Goal: Transaction & Acquisition: Purchase product/service

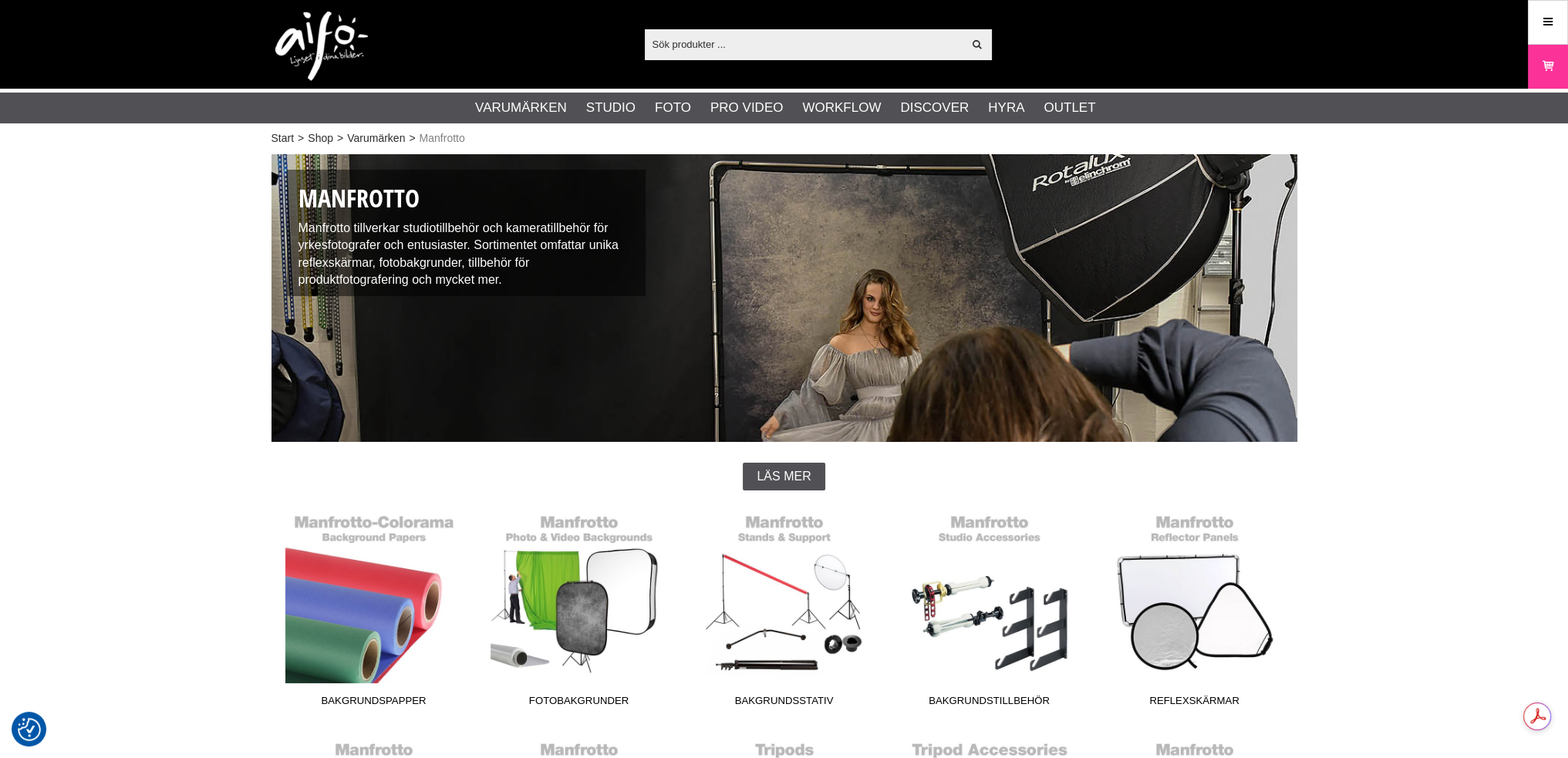
click at [678, 36] on input "text" at bounding box center [804, 44] width 319 height 23
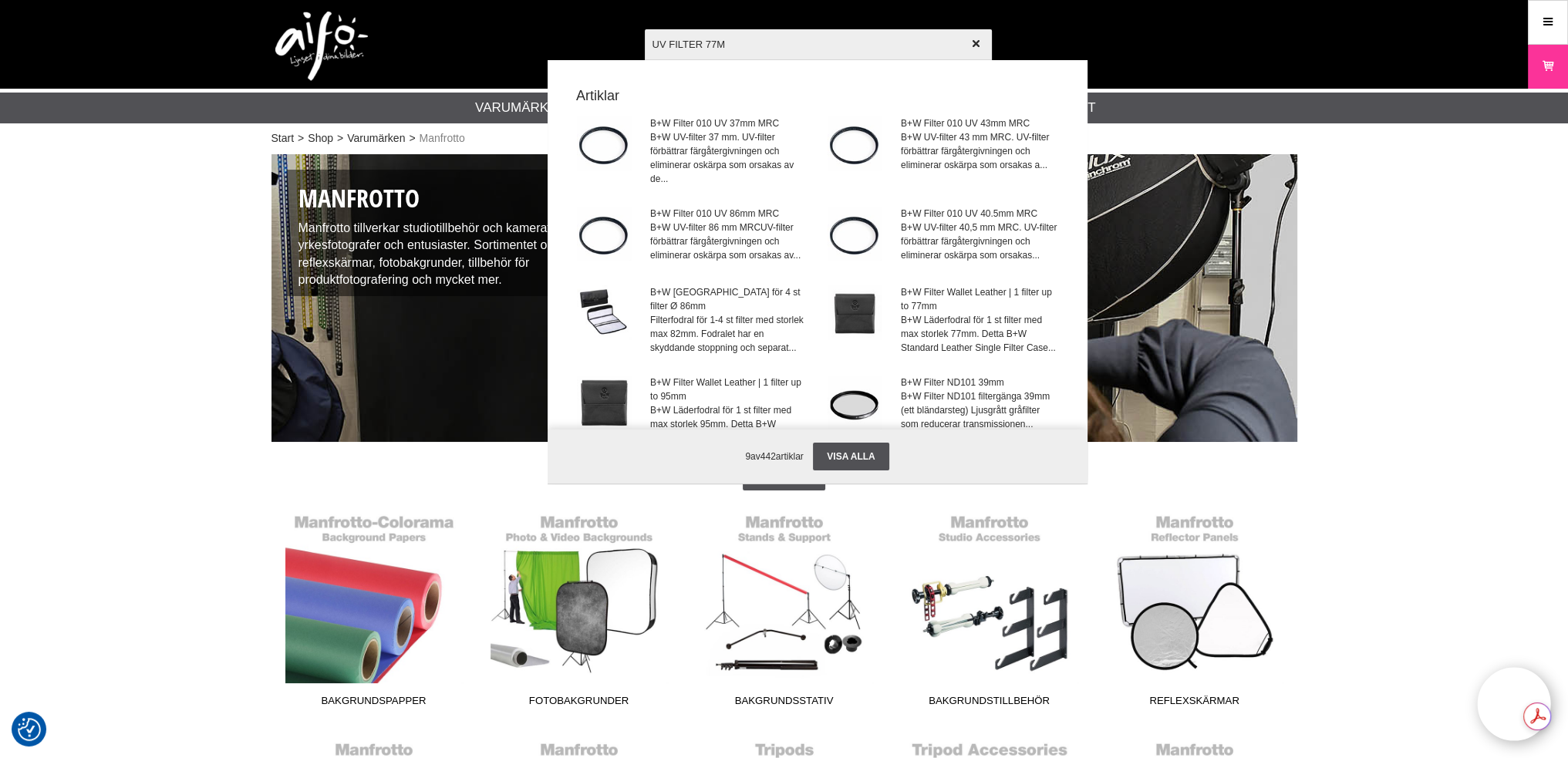
type input "UV FILTER 77MM"
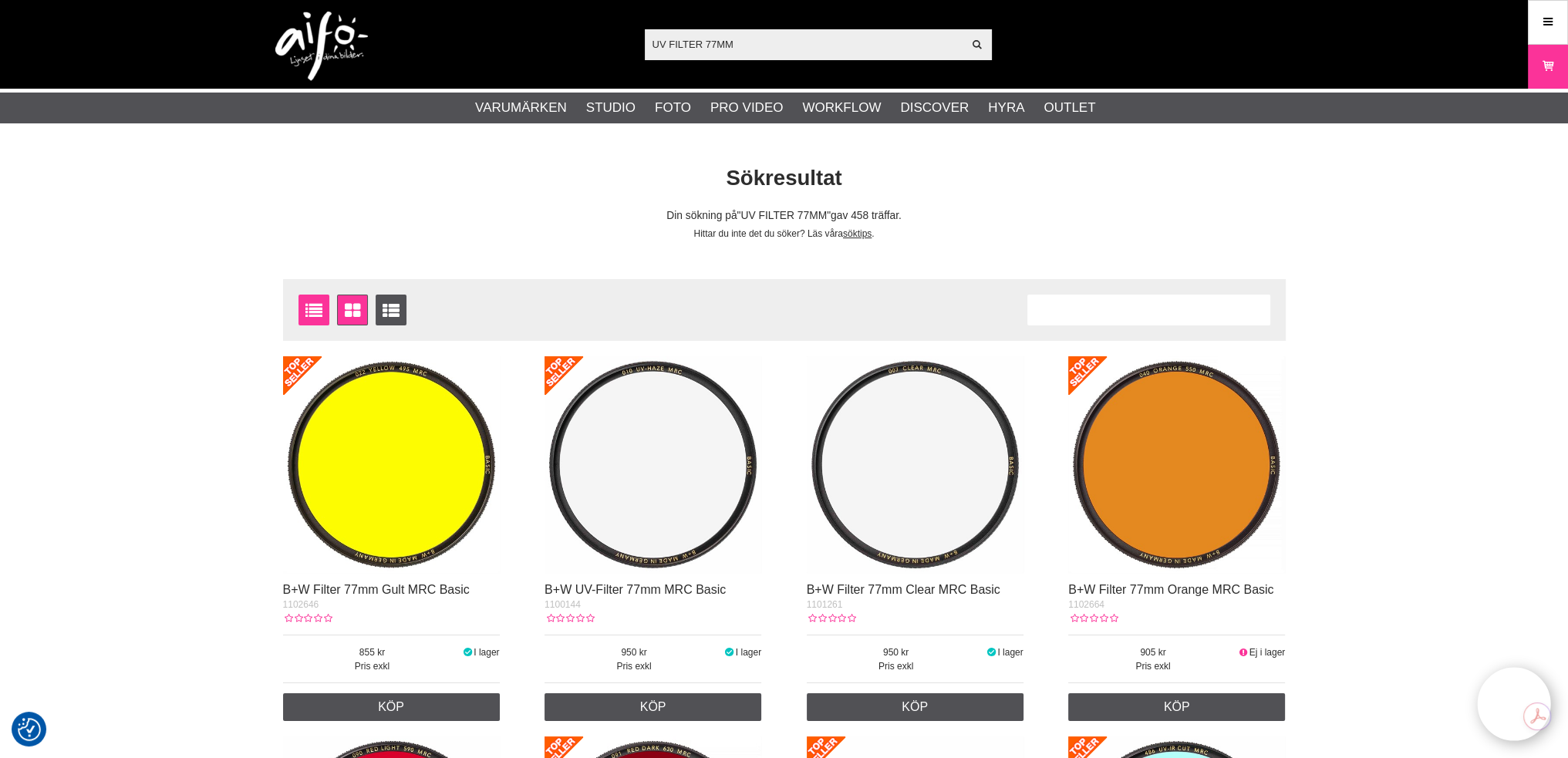
click at [310, 309] on icon at bounding box center [313, 311] width 24 height 17
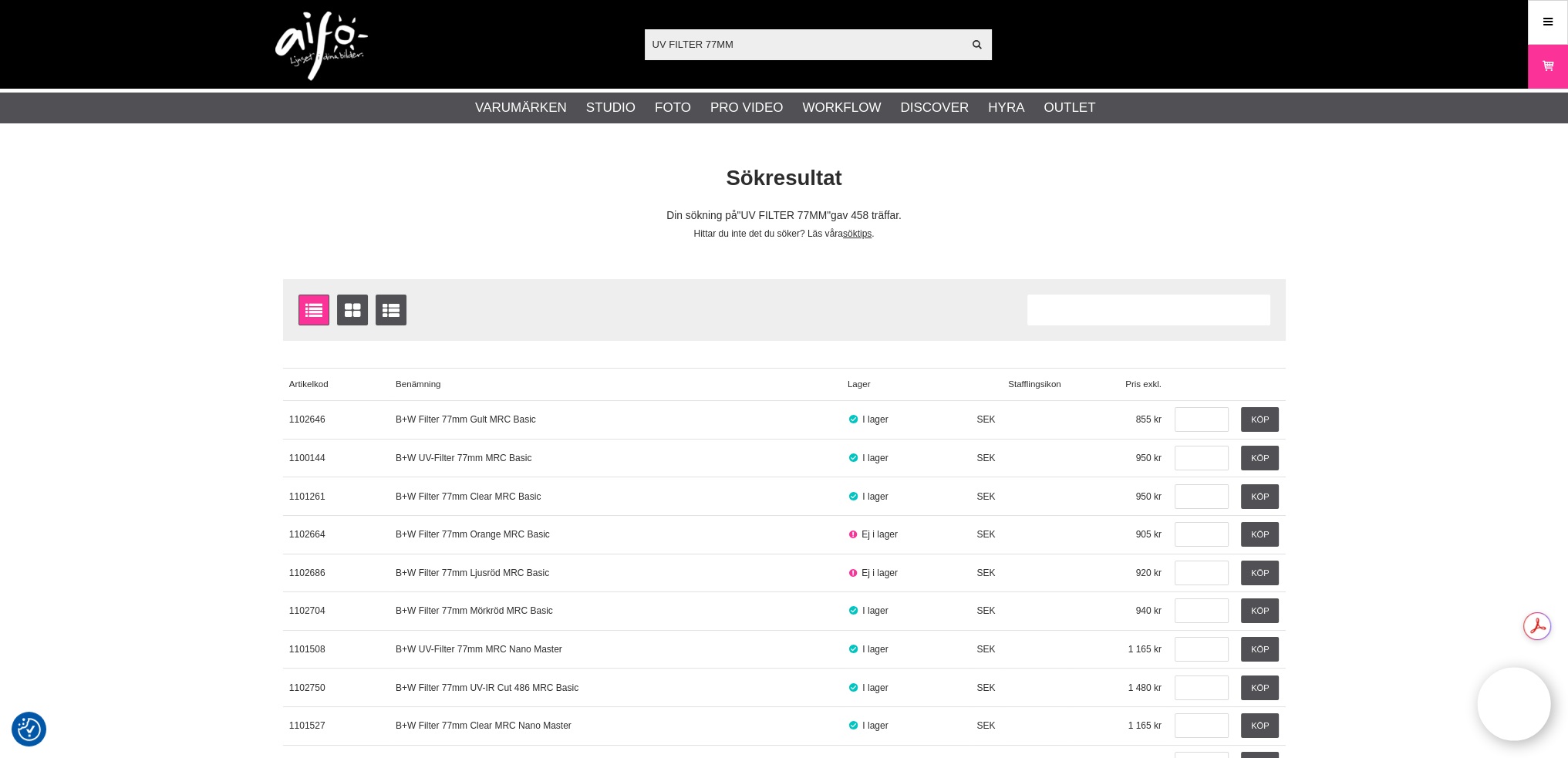
drag, startPoint x: 0, startPoint y: 0, endPoint x: 310, endPoint y: 309, distance: 437.7
click at [310, 309] on icon at bounding box center [313, 311] width 24 height 17
click at [347, 304] on icon at bounding box center [351, 311] width 22 height 17
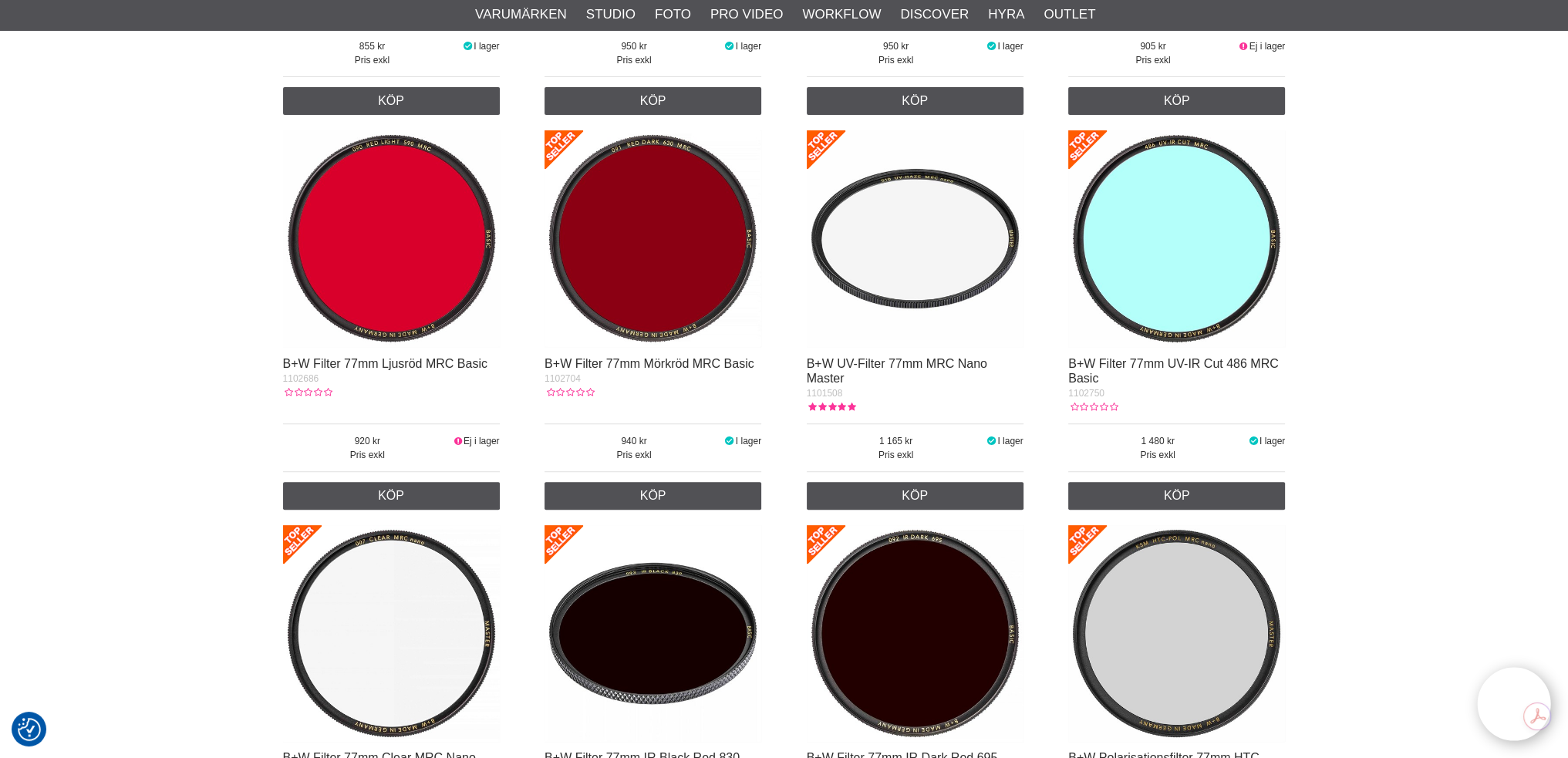
scroll to position [617, 0]
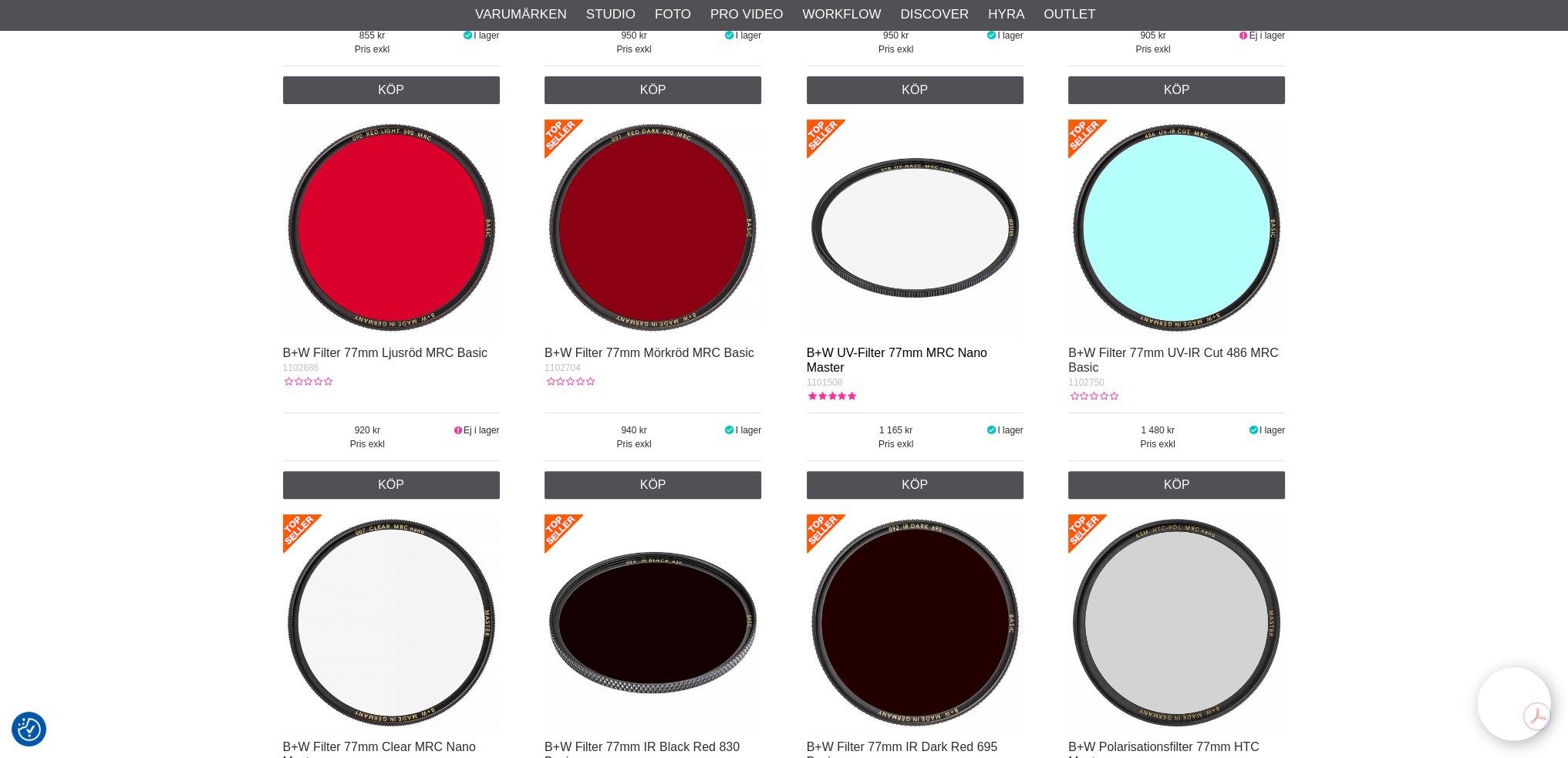
click at [933, 350] on link "B+W UV-Filter 77mm MRC Nano Master" at bounding box center [897, 360] width 180 height 28
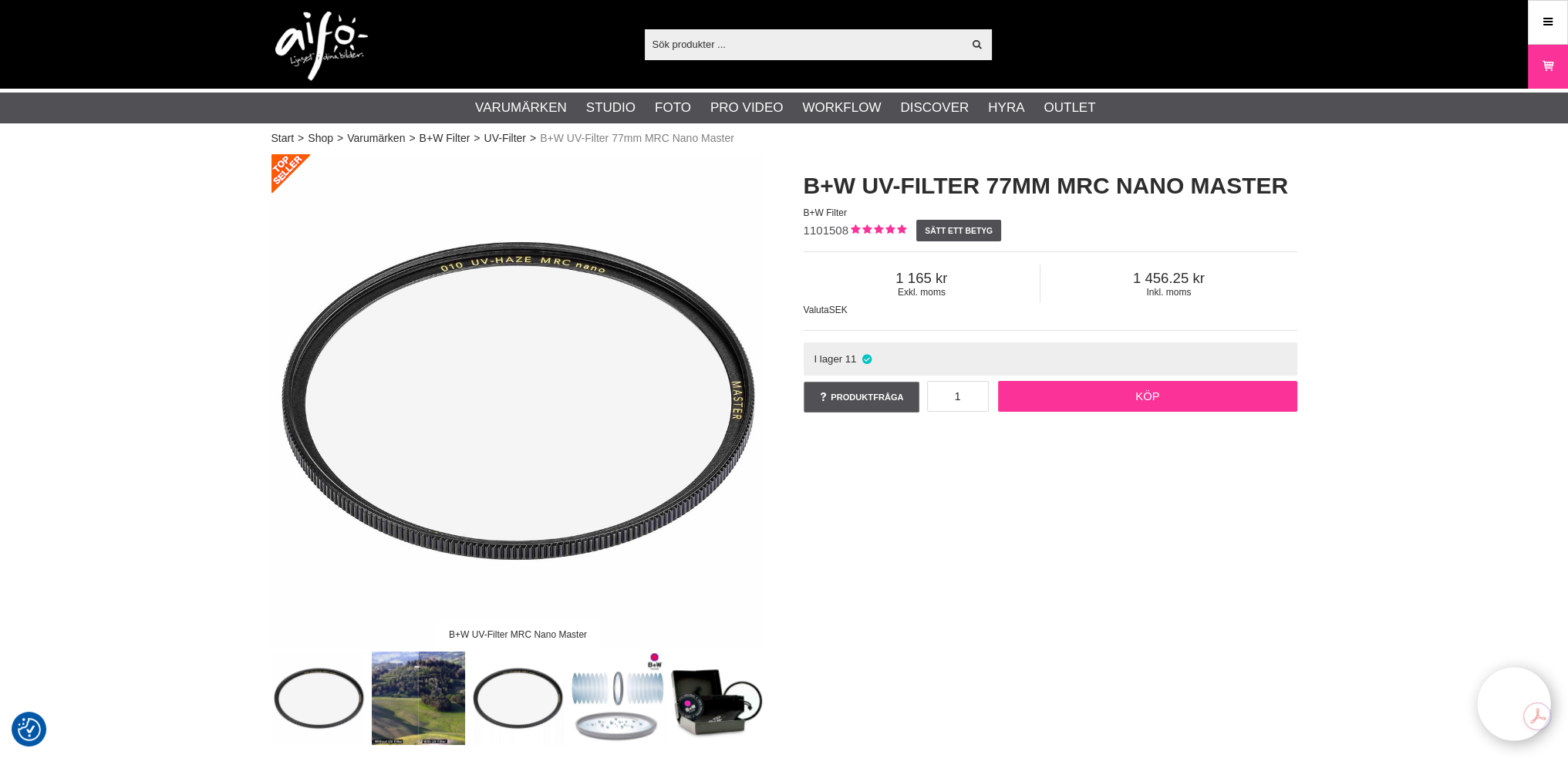
click at [1148, 393] on link "Köp" at bounding box center [1147, 396] width 299 height 31
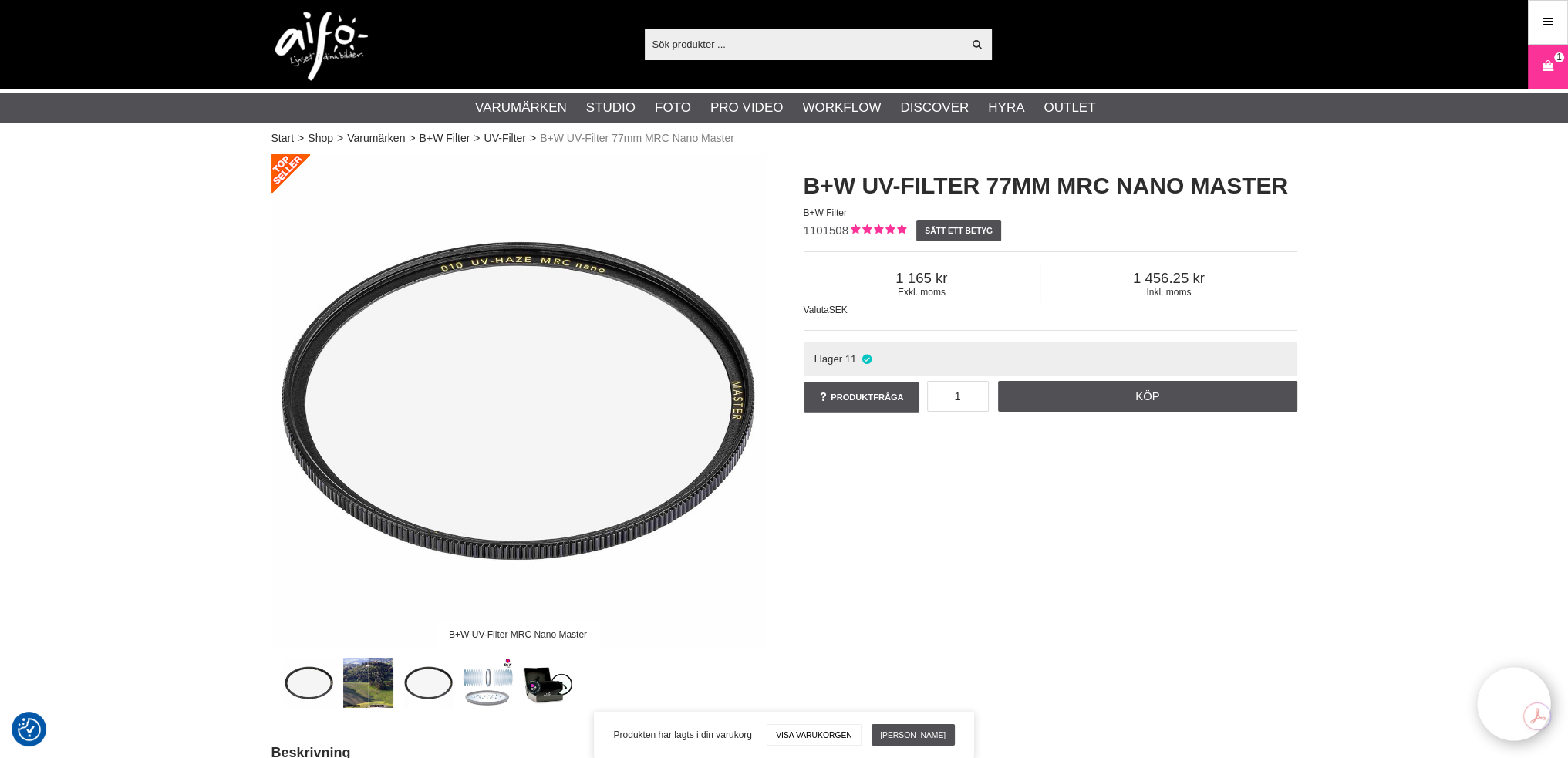
click at [844, 720] on span "Visa varukorgen Till kassan" at bounding box center [857, 736] width 193 height 32
click at [831, 733] on link "Visa varukorgen" at bounding box center [814, 735] width 95 height 22
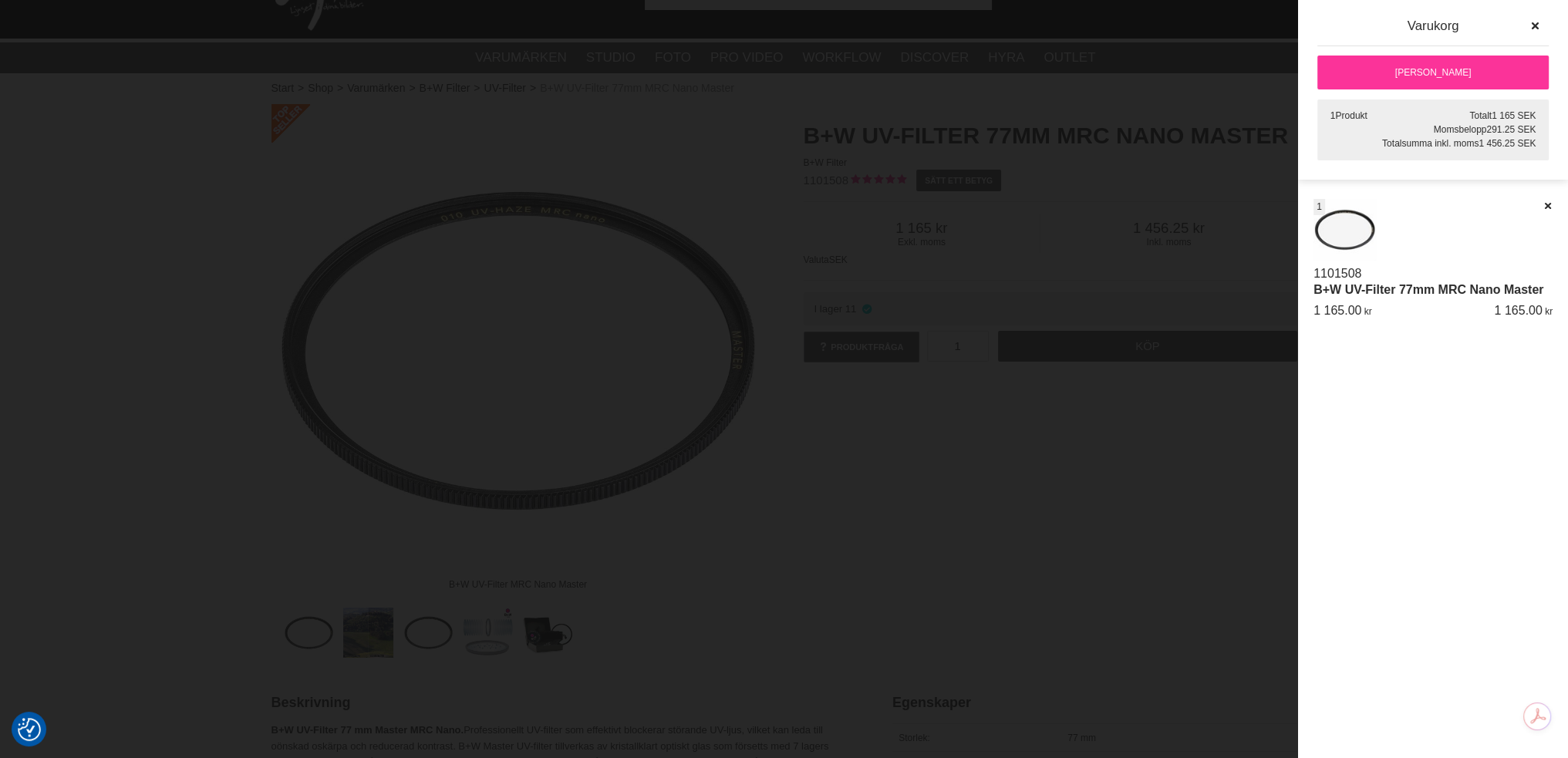
scroll to position [77, 0]
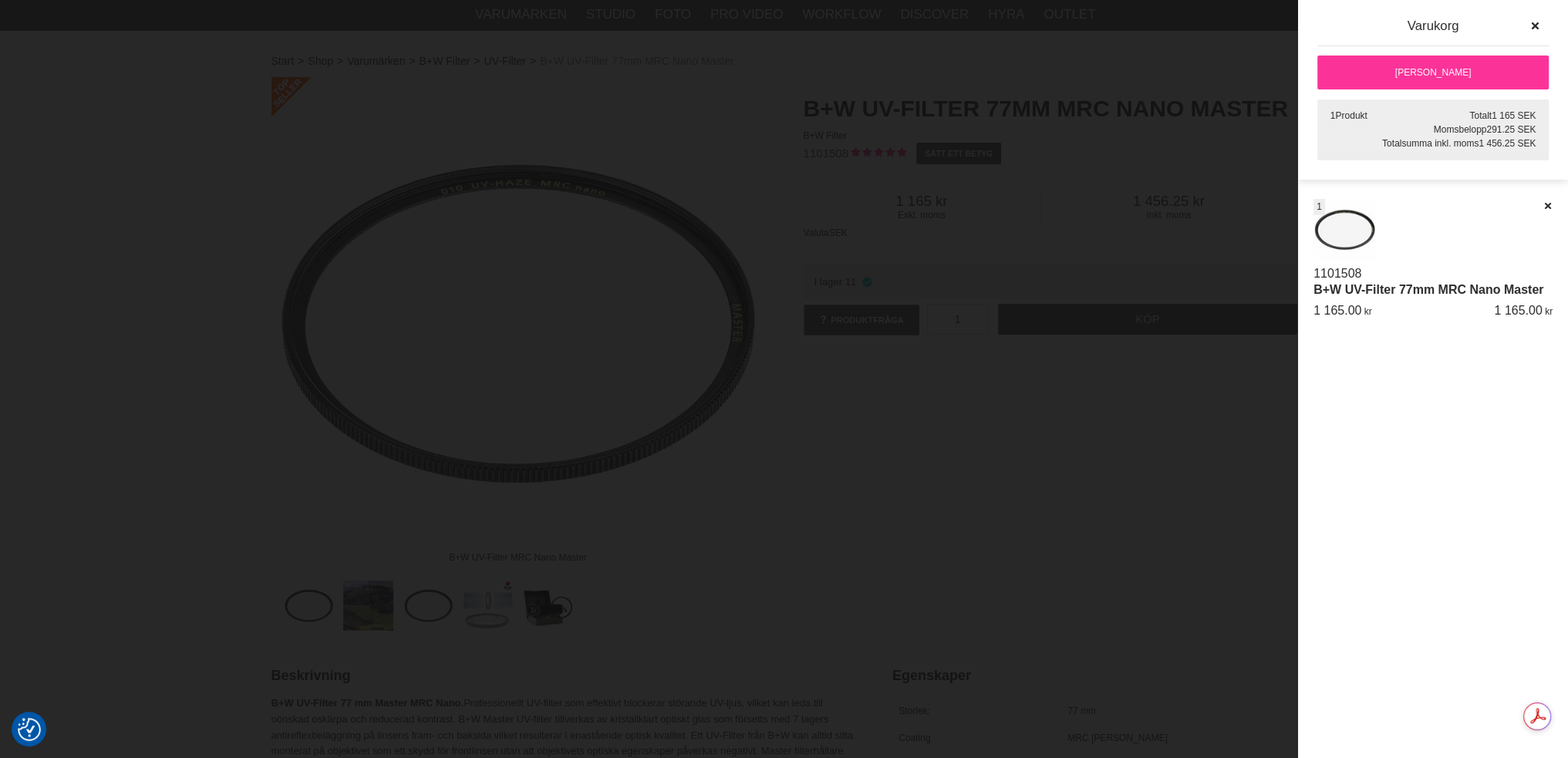
click at [1427, 66] on link "[PERSON_NAME]" at bounding box center [1432, 72] width 231 height 34
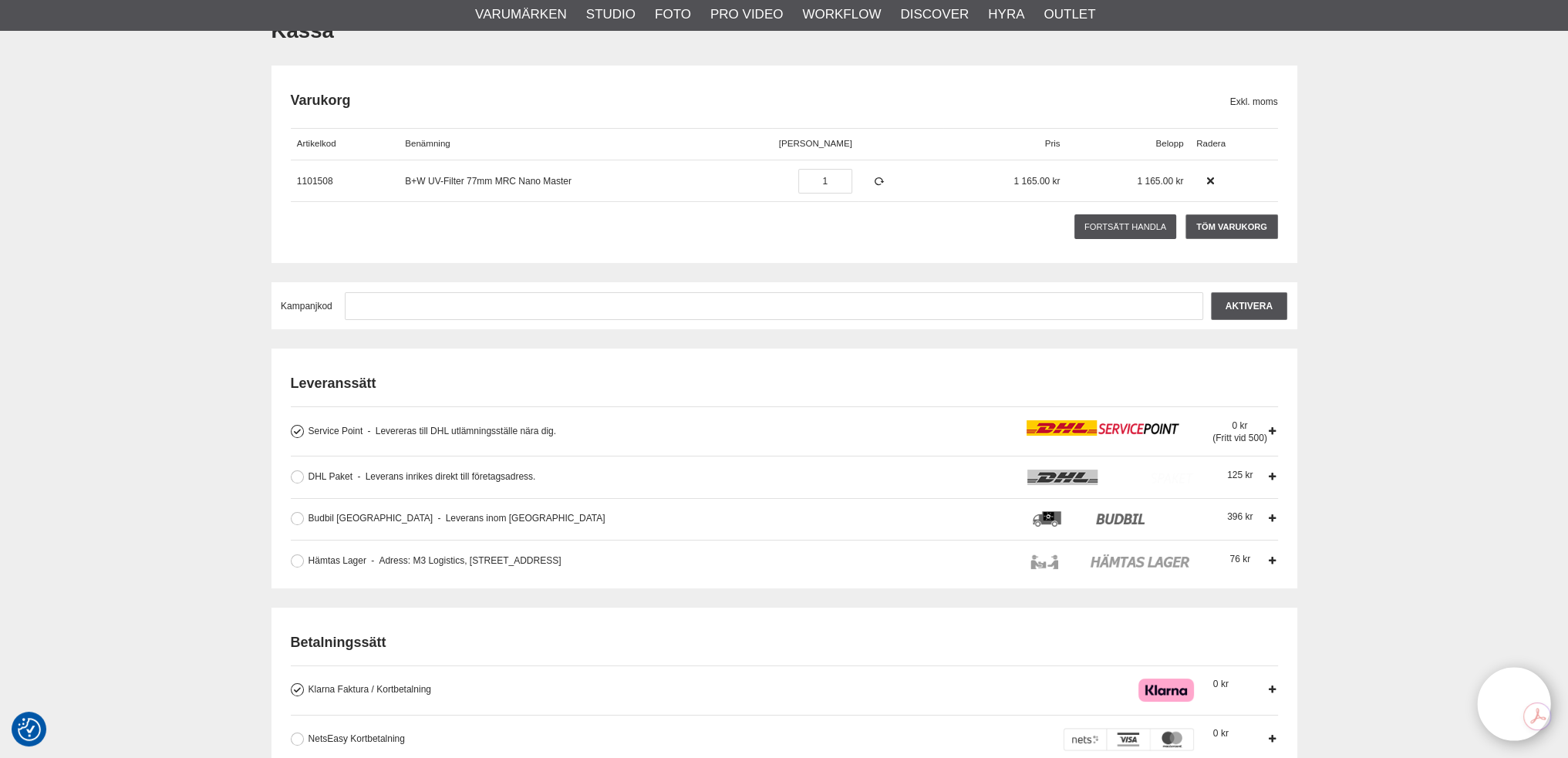
scroll to position [154, 0]
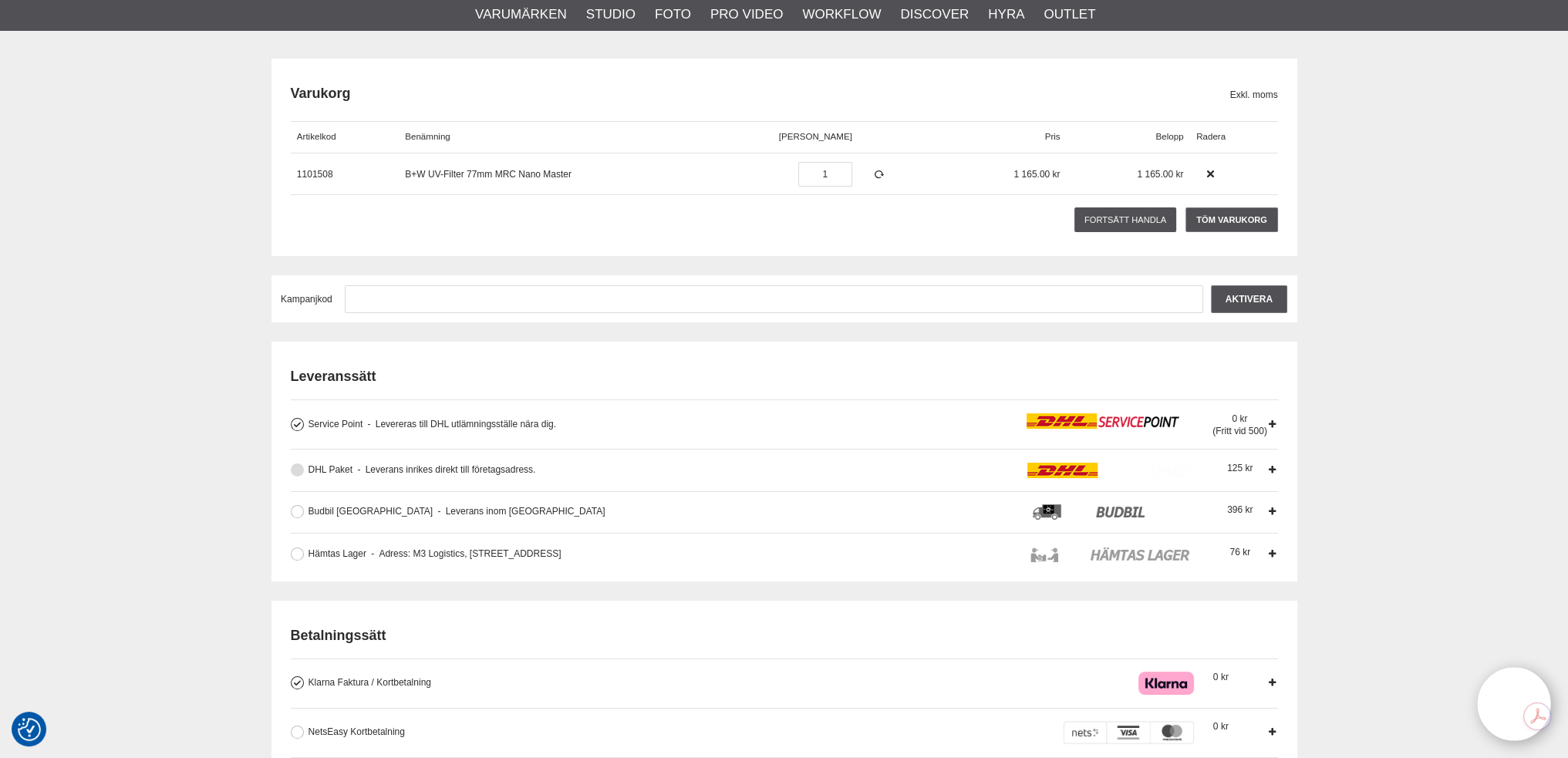
type input "nicklas@svartengren.com"
click at [300, 471] on button at bounding box center [297, 470] width 13 height 13
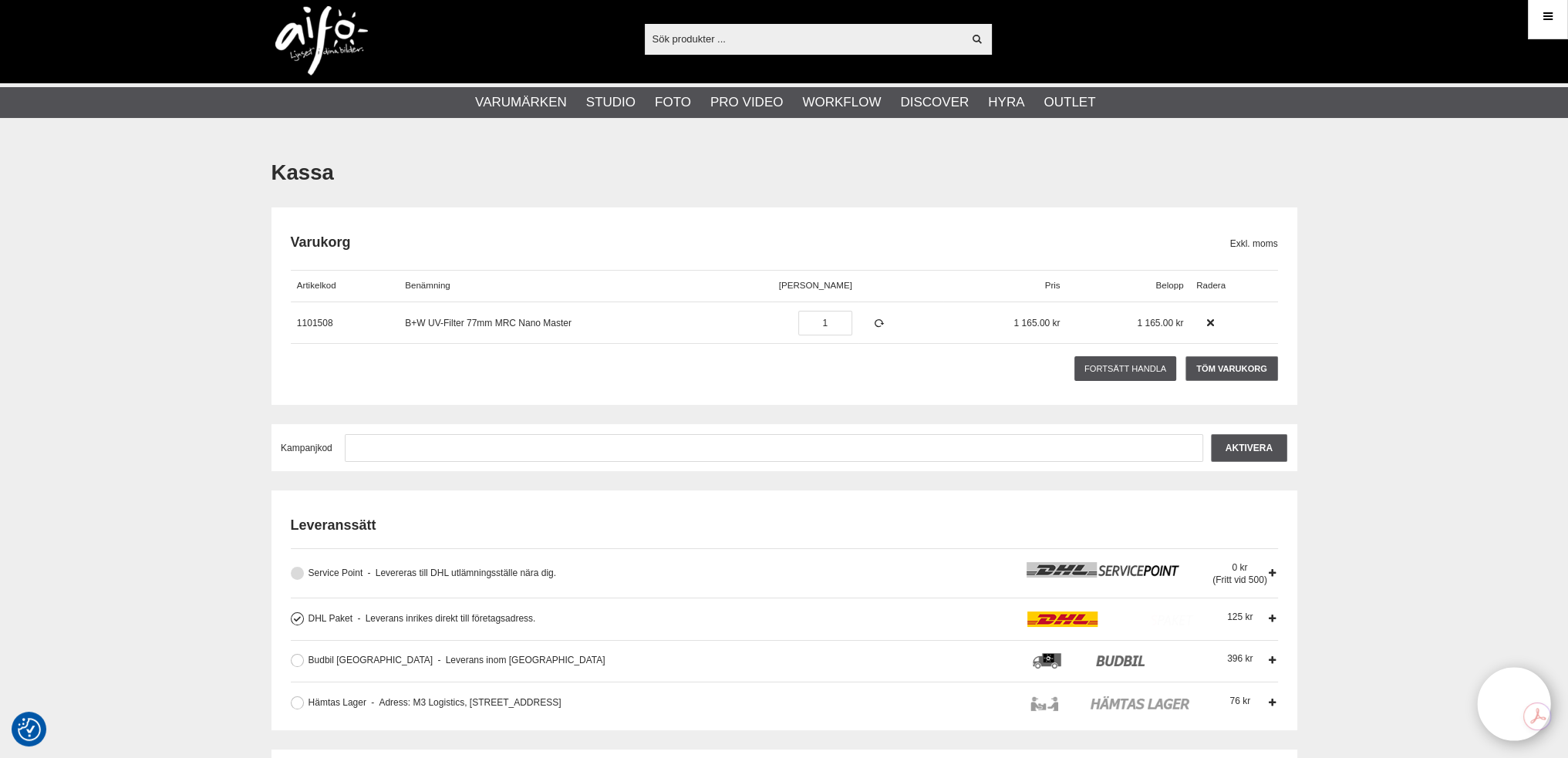
scroll to position [0, 0]
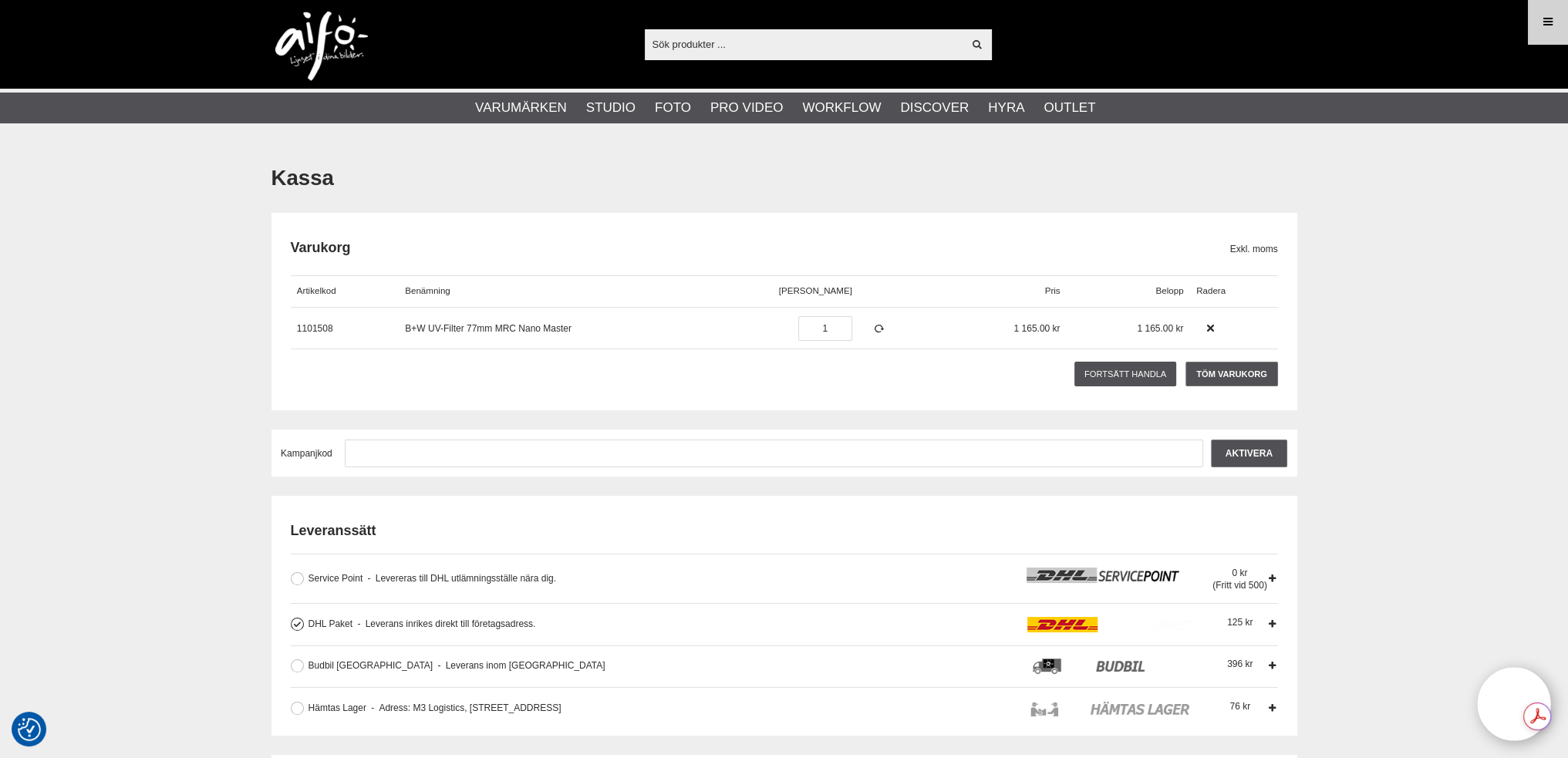
click at [1542, 14] on icon at bounding box center [1548, 22] width 14 height 17
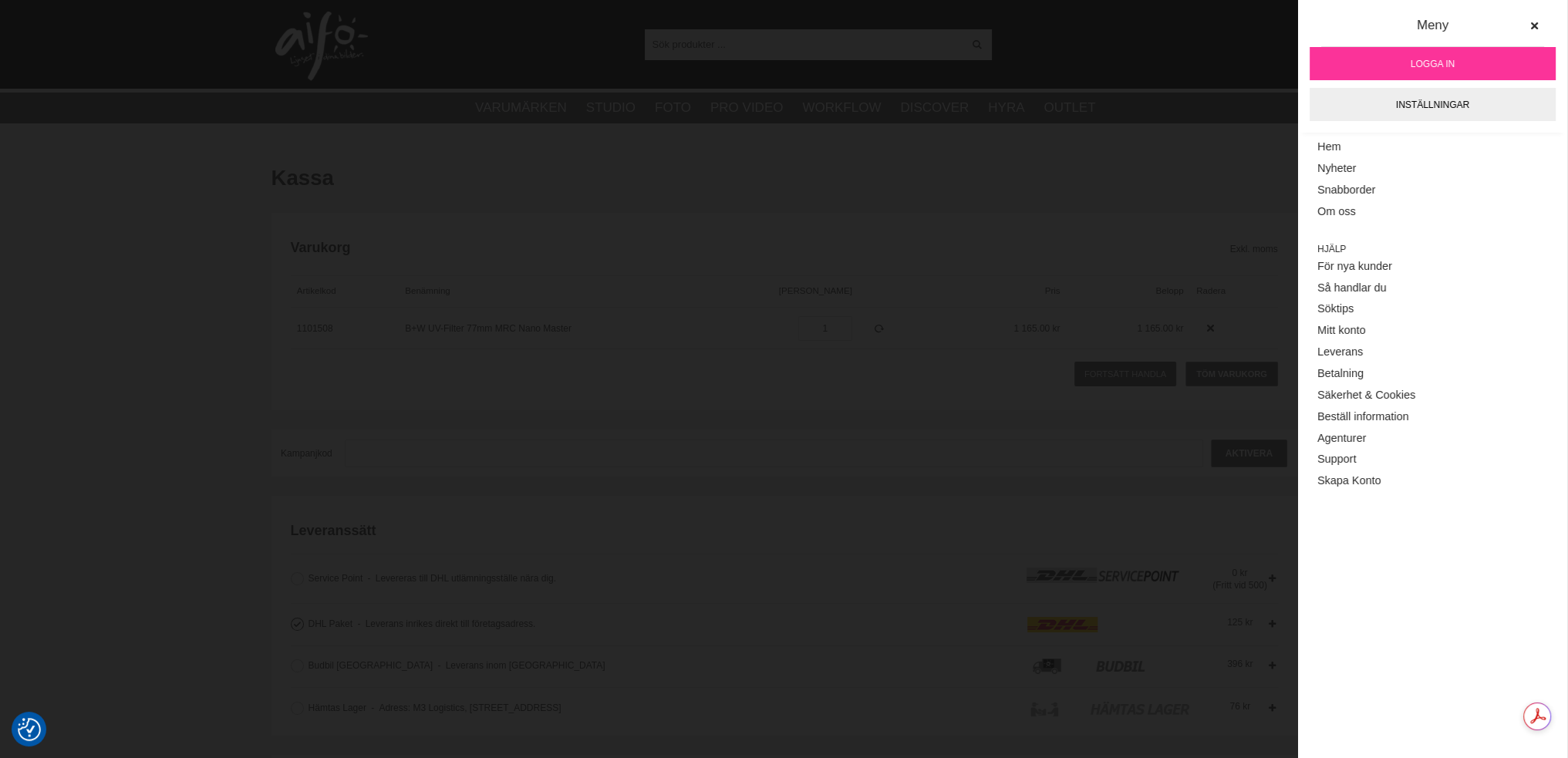
click at [1413, 61] on span "Logga in" at bounding box center [1432, 64] width 44 height 14
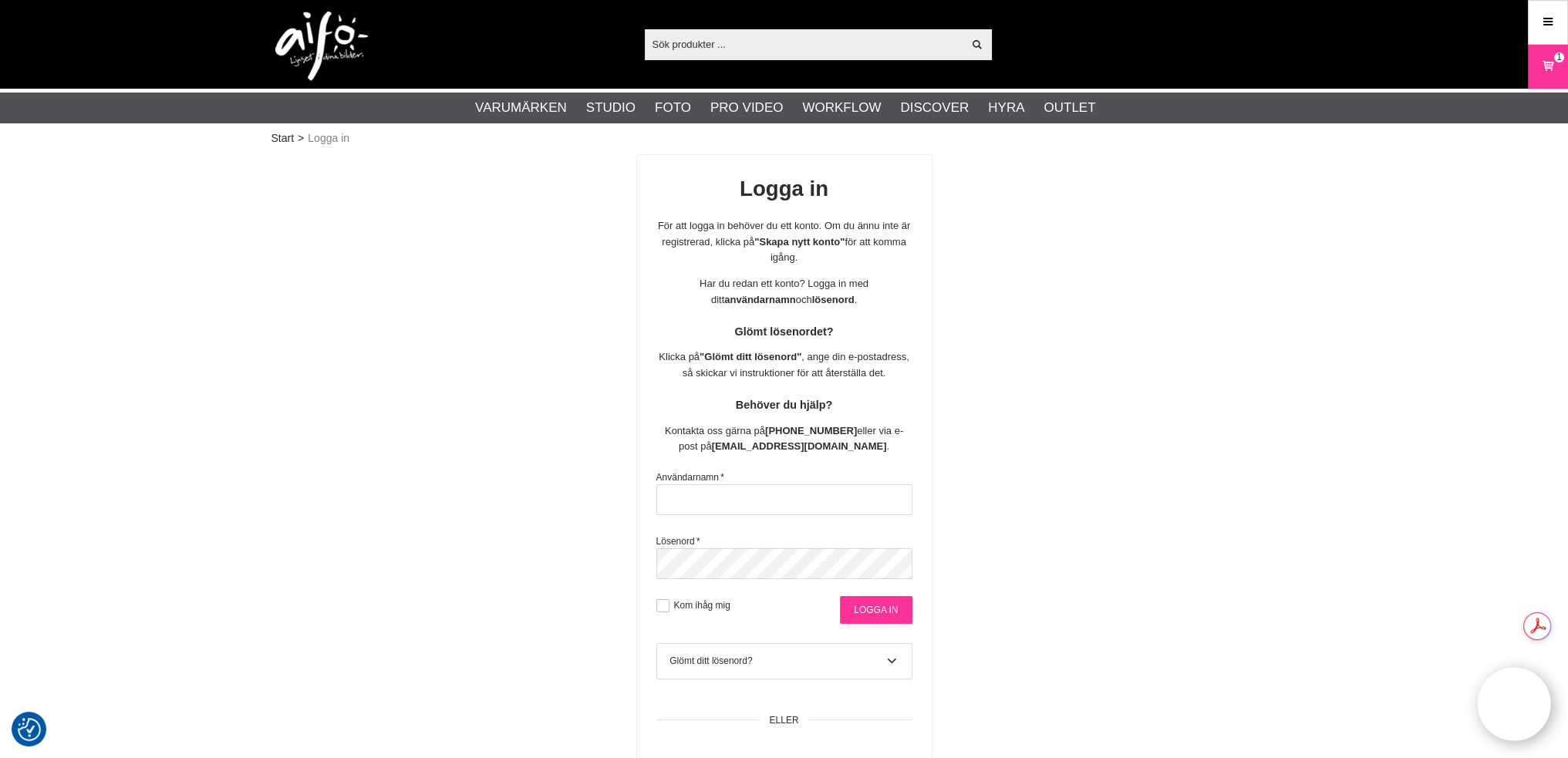
type input "[PERSON_NAME][EMAIL_ADDRESS][DOMAIN_NAME]"
click at [861, 607] on input "Logga in" at bounding box center [875, 610] width 71 height 28
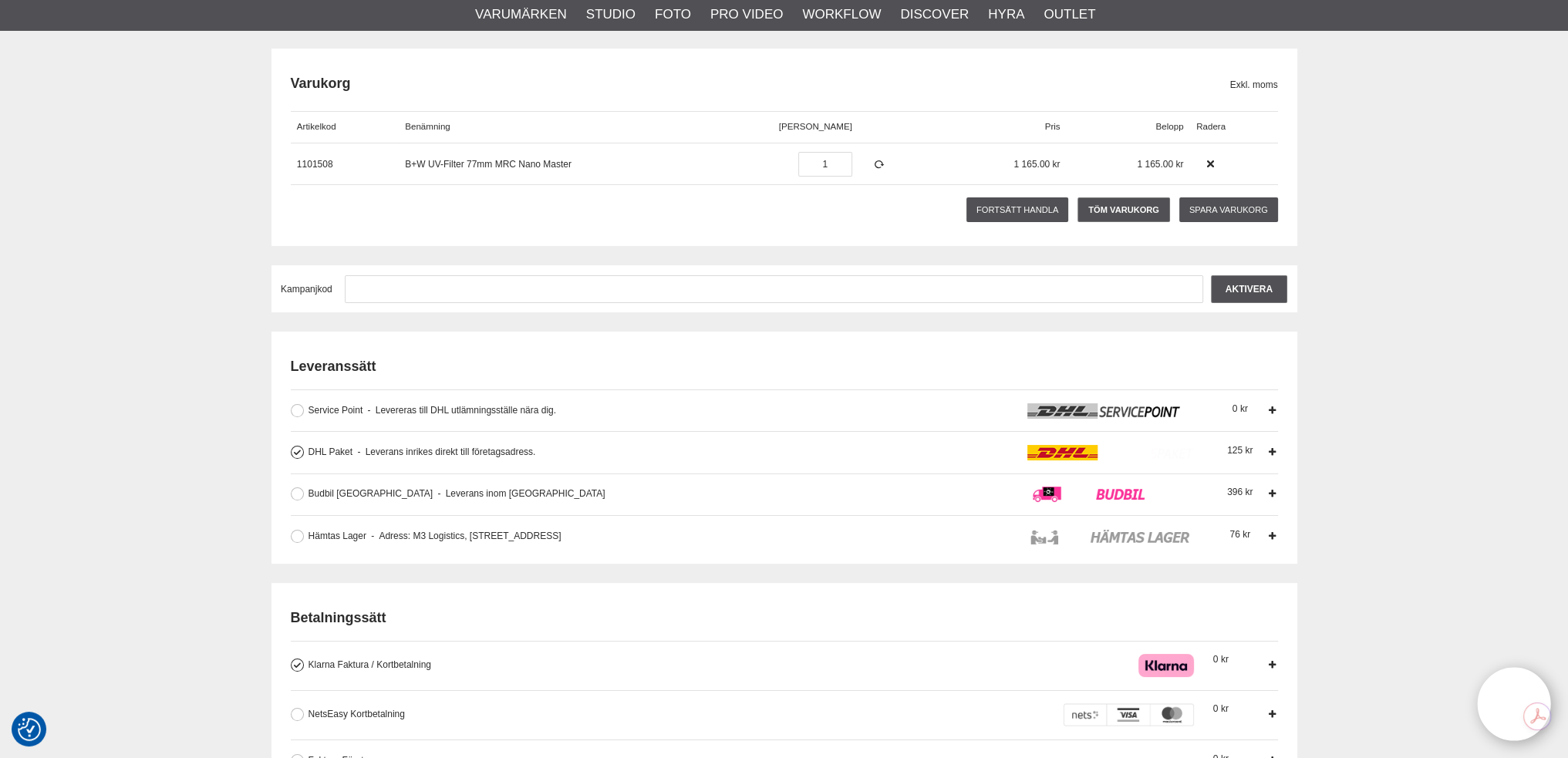
scroll to position [232, 0]
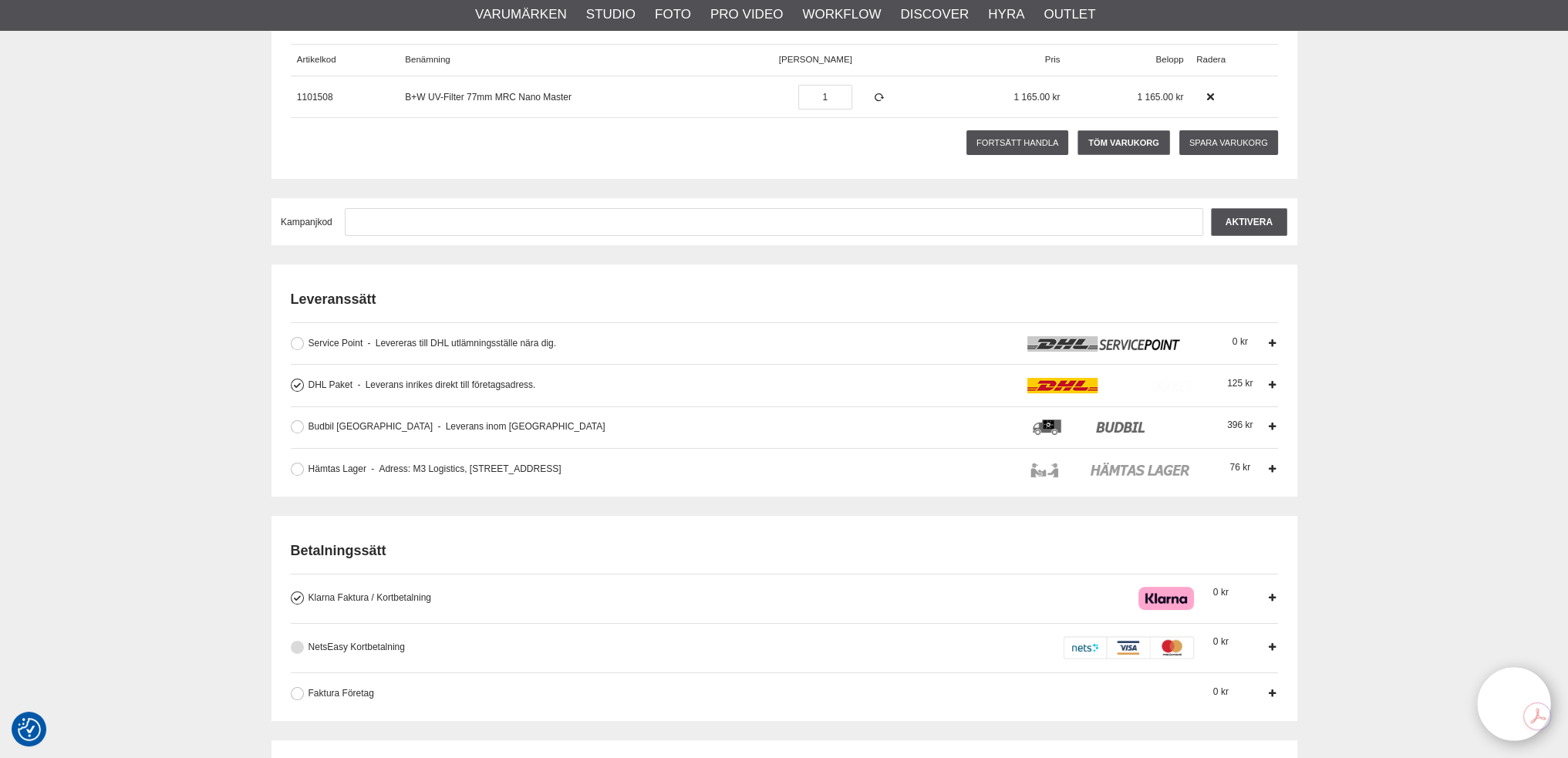
click at [348, 647] on span "NetsEasy Kortbetalning" at bounding box center [357, 647] width 97 height 11
click at [0, 0] on input "NetsEasy Kortbetalning När du betalar med kort skapas reservation motsvarande b…" at bounding box center [0, 0] width 0 height 0
click at [540, 342] on span "Levereras till DHL utlämningsställe nära dig." at bounding box center [461, 343] width 189 height 11
click at [0, 0] on input "Service Point Levereras till DHL utlämningsställe nära dig. Levereras till DHL …" at bounding box center [0, 0] width 0 height 0
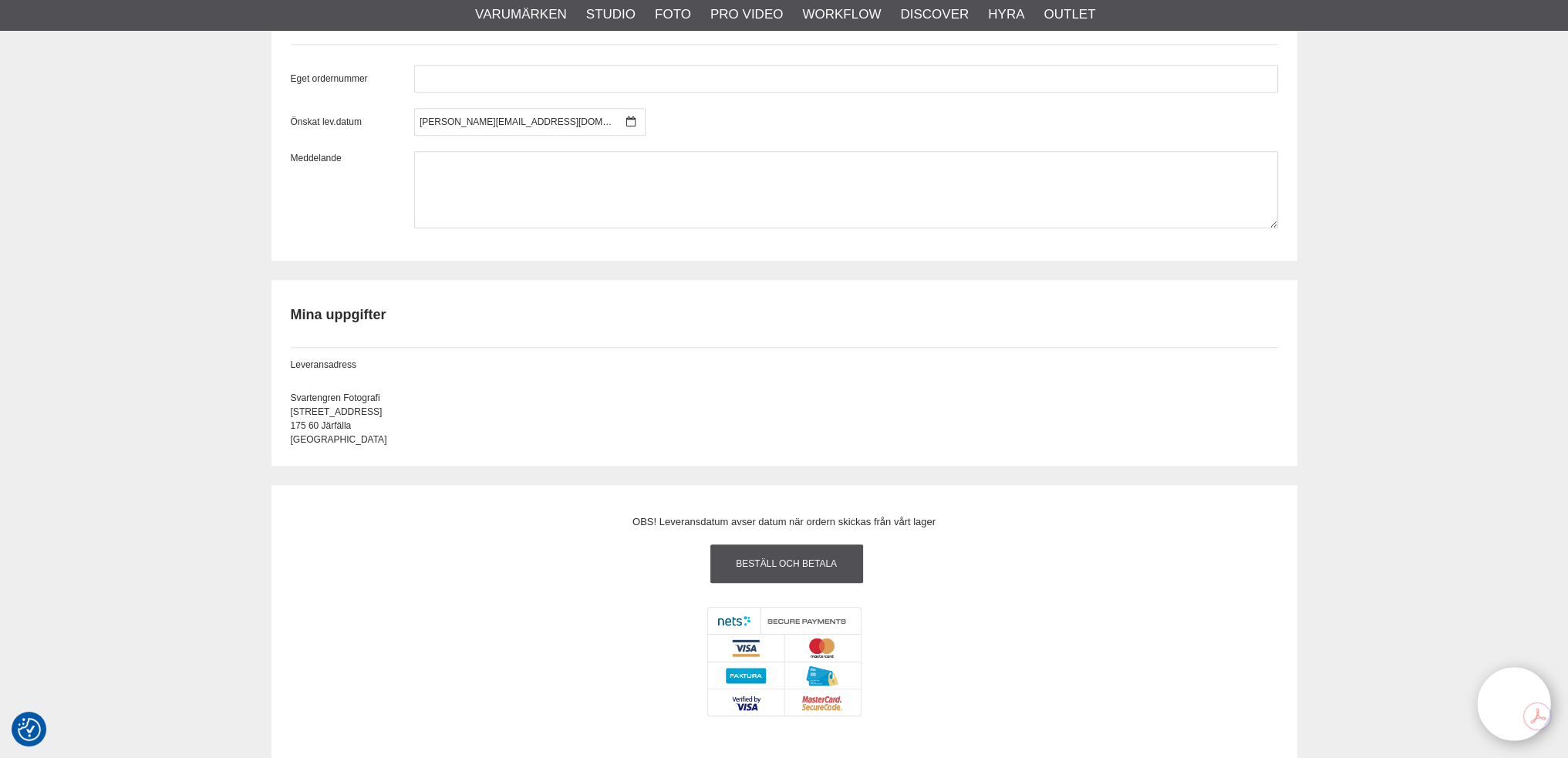
scroll to position [1312, 0]
click at [790, 563] on link "Beställ och Betala" at bounding box center [787, 563] width 153 height 39
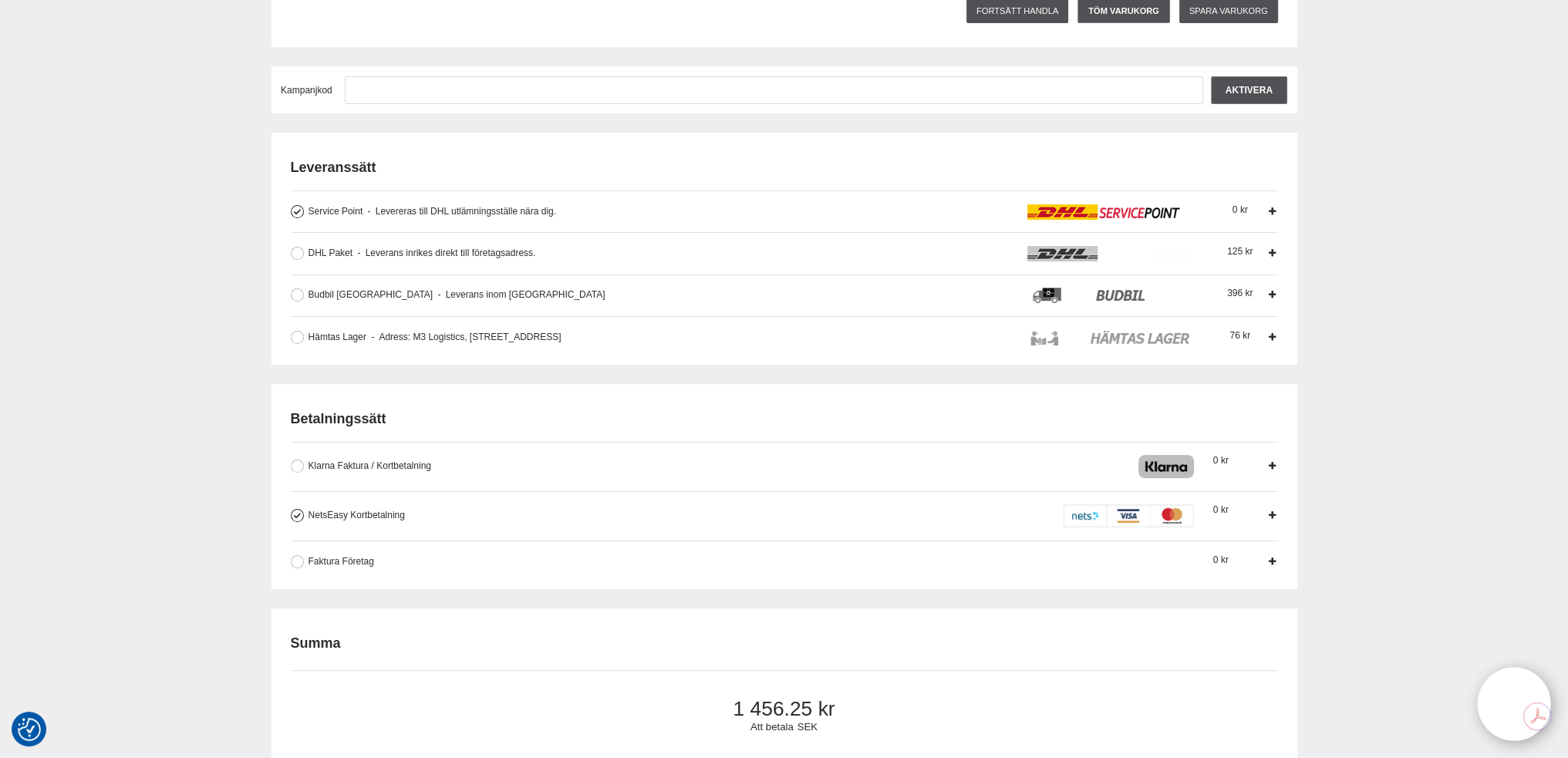
scroll to position [0, 0]
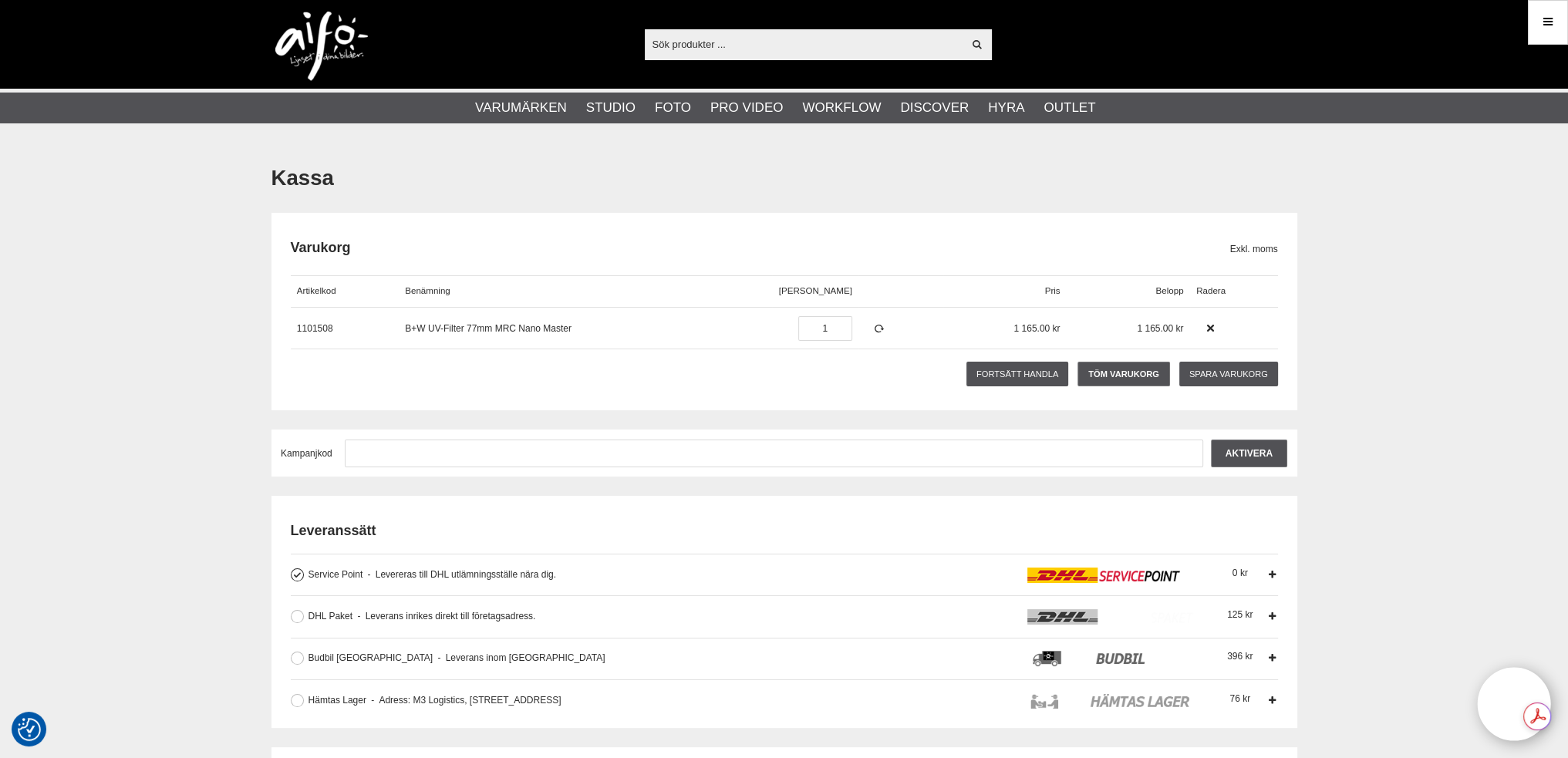
drag, startPoint x: 1345, startPoint y: 430, endPoint x: 252, endPoint y: 176, distance: 1122.1
click at [1104, 364] on link "Töm varukorg" at bounding box center [1123, 374] width 92 height 25
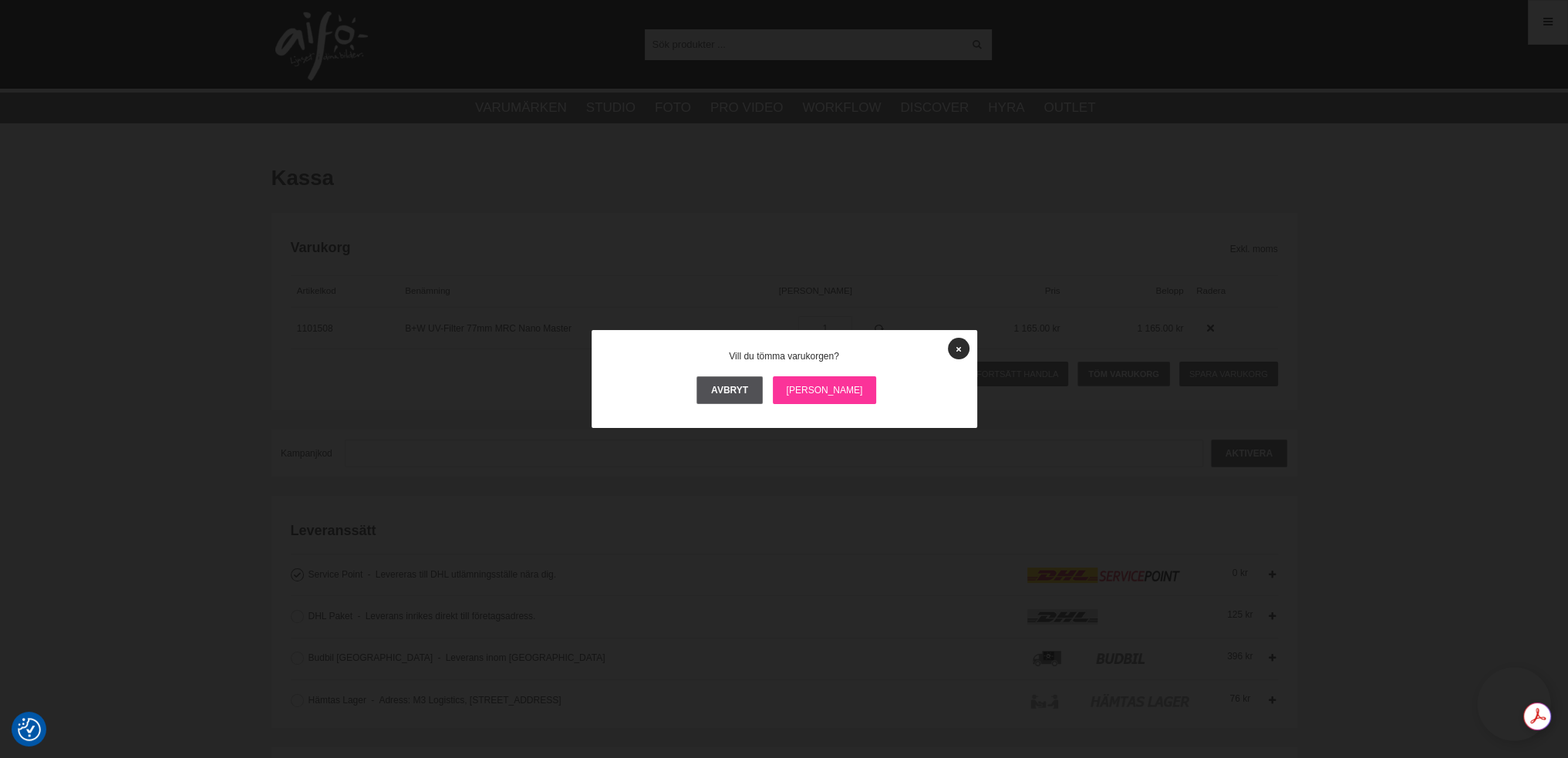
click at [817, 386] on link "Ja" at bounding box center [824, 391] width 104 height 28
